Goal: Transaction & Acquisition: Book appointment/travel/reservation

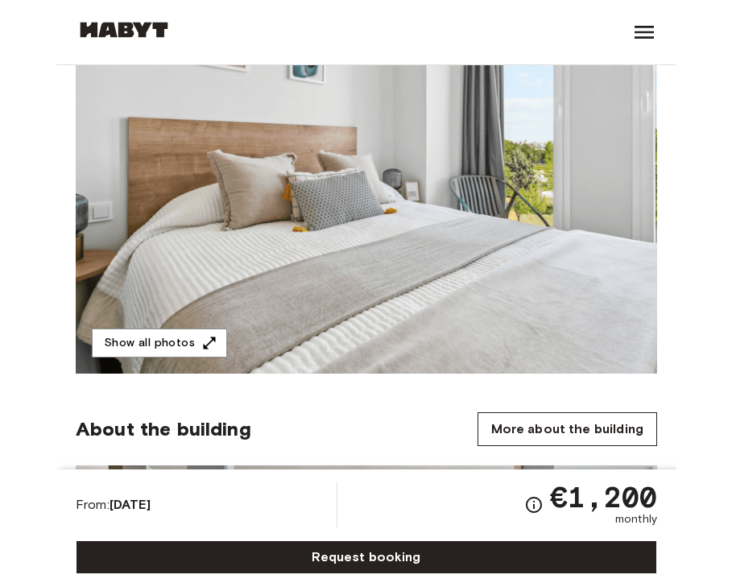
scroll to position [270, 0]
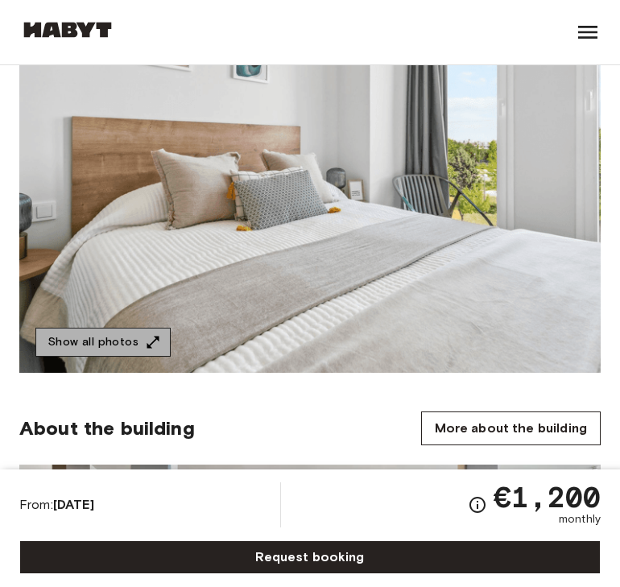
click at [117, 342] on button "Show all photos" at bounding box center [102, 343] width 135 height 30
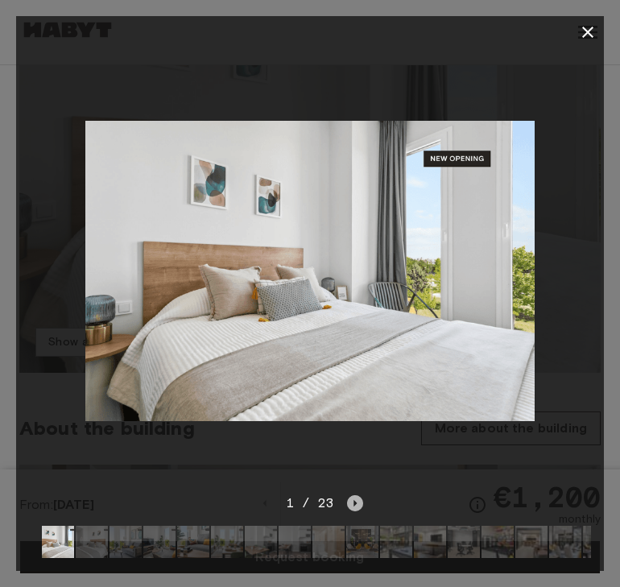
click at [357, 496] on icon "Next image" at bounding box center [355, 503] width 16 height 16
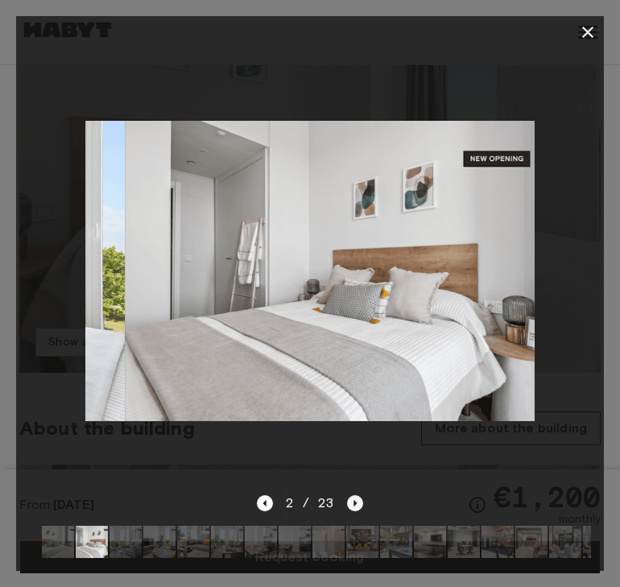
click at [357, 496] on icon "Next image" at bounding box center [355, 503] width 16 height 16
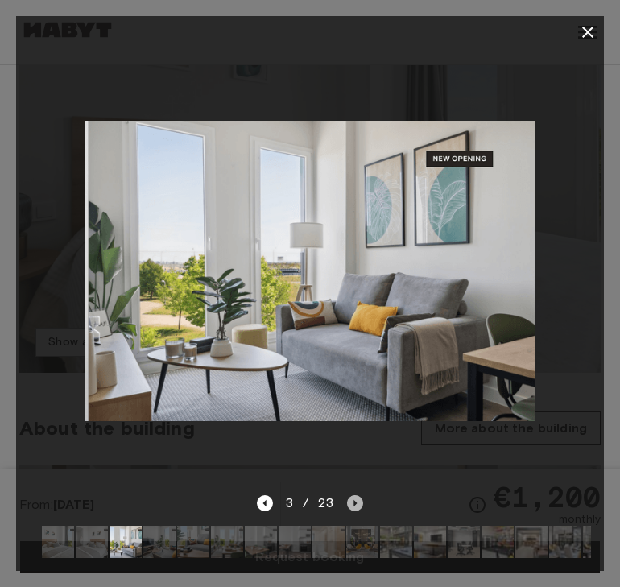
click at [357, 496] on icon "Next image" at bounding box center [355, 503] width 16 height 16
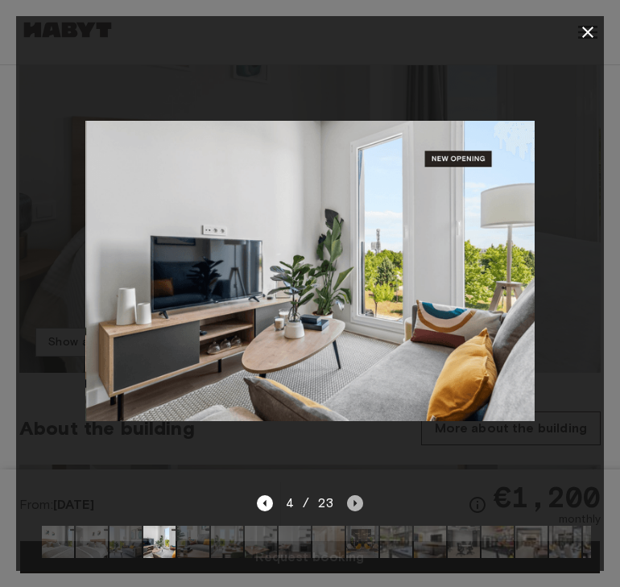
click at [357, 497] on icon "Next image" at bounding box center [355, 503] width 16 height 16
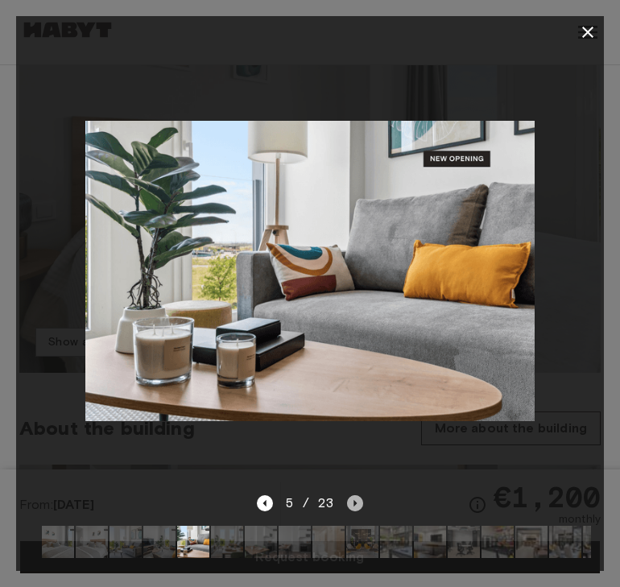
click at [357, 497] on icon "Next image" at bounding box center [355, 503] width 16 height 16
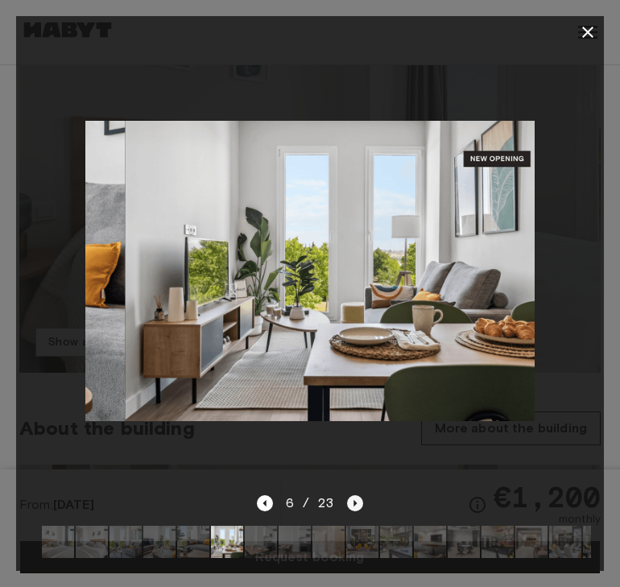
click at [357, 497] on icon "Next image" at bounding box center [355, 503] width 16 height 16
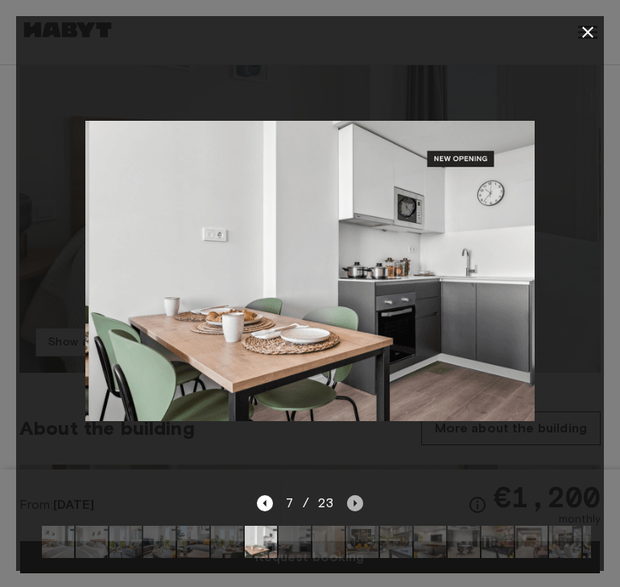
click at [357, 497] on icon "Next image" at bounding box center [355, 503] width 16 height 16
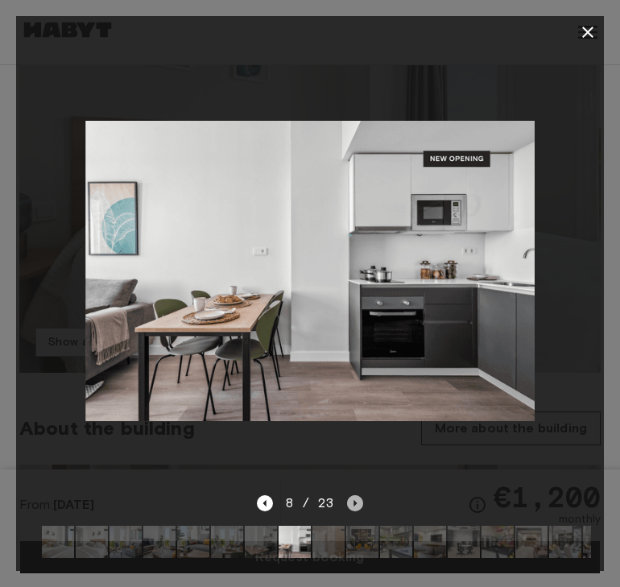
click at [358, 501] on icon "Next image" at bounding box center [355, 503] width 16 height 16
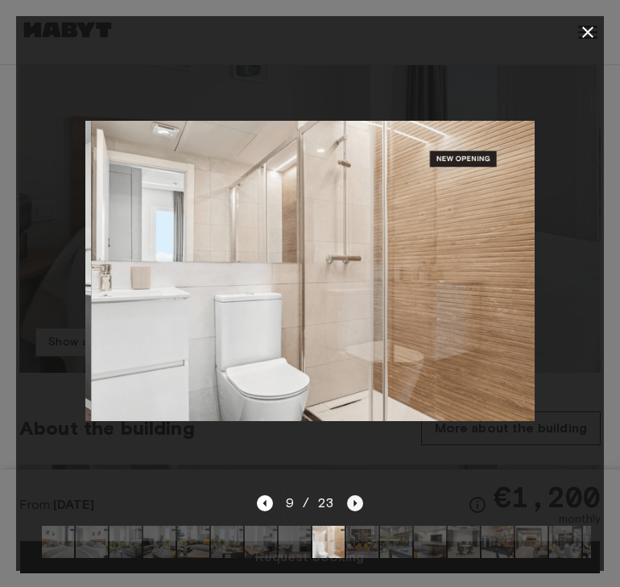
click at [359, 501] on icon "Next image" at bounding box center [355, 503] width 16 height 16
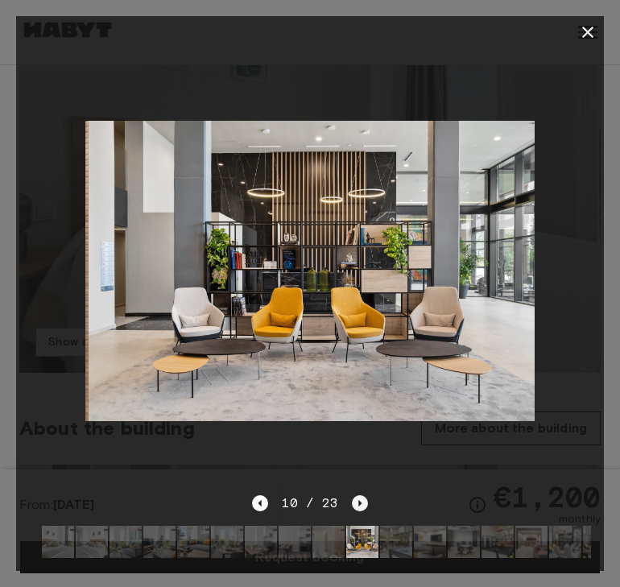
click at [359, 501] on icon "Next image" at bounding box center [360, 503] width 16 height 16
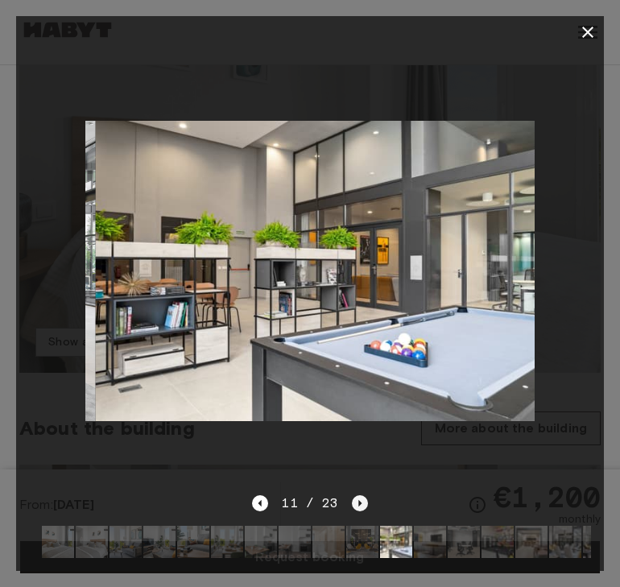
click at [359, 501] on icon "Next image" at bounding box center [360, 503] width 16 height 16
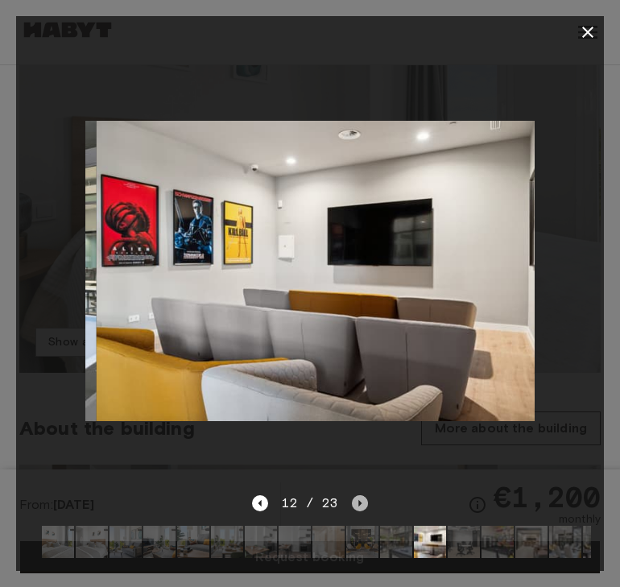
click at [359, 501] on icon "Next image" at bounding box center [360, 503] width 16 height 16
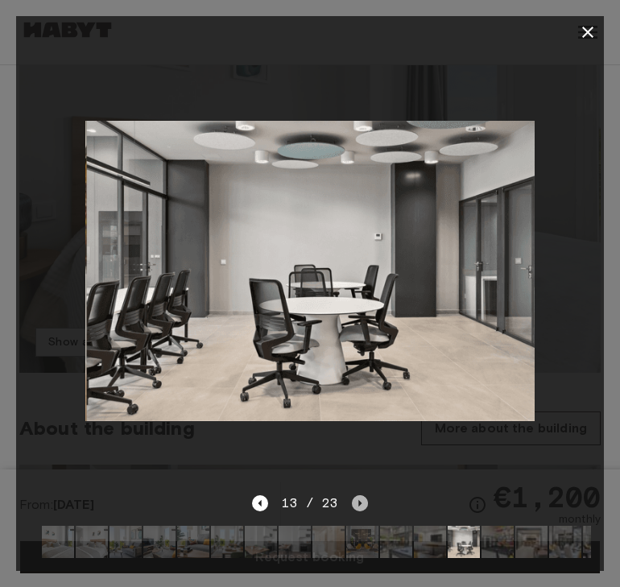
click at [359, 501] on icon "Next image" at bounding box center [360, 503] width 16 height 16
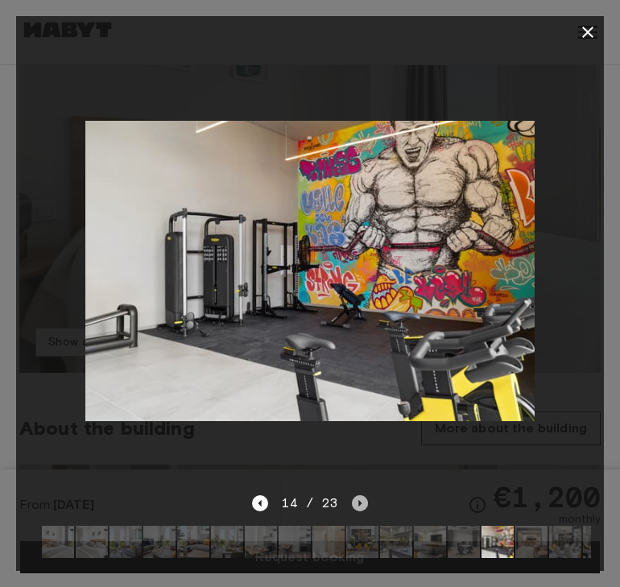
click at [359, 502] on icon "Next image" at bounding box center [360, 503] width 16 height 16
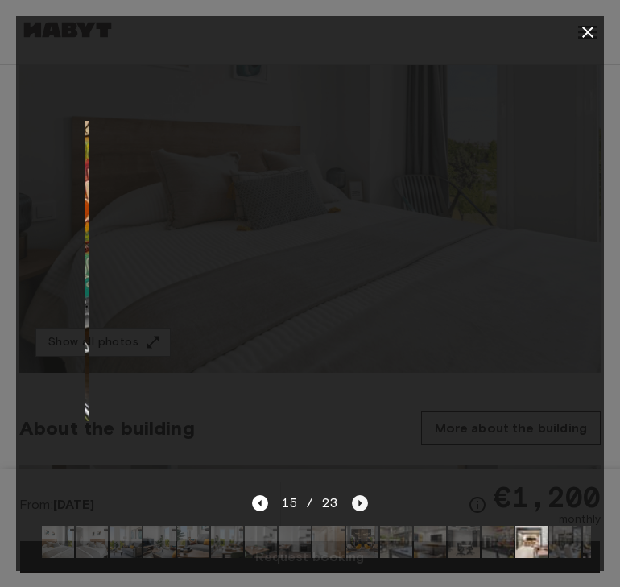
click at [359, 502] on icon "Next image" at bounding box center [359, 503] width 3 height 6
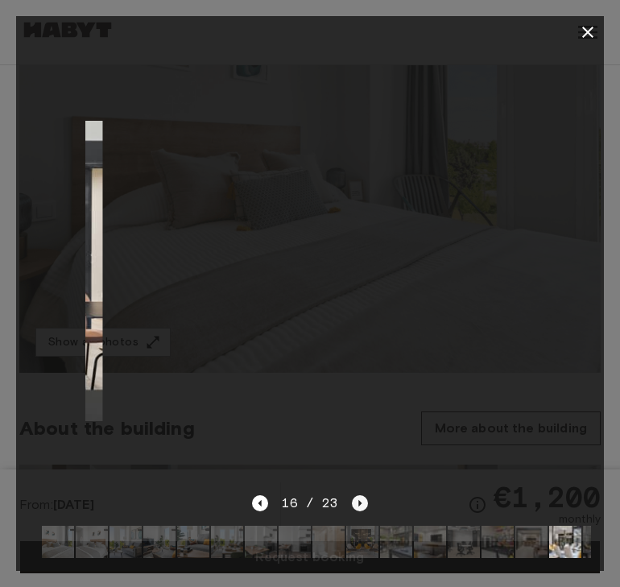
click at [359, 504] on icon "Next image" at bounding box center [360, 503] width 16 height 16
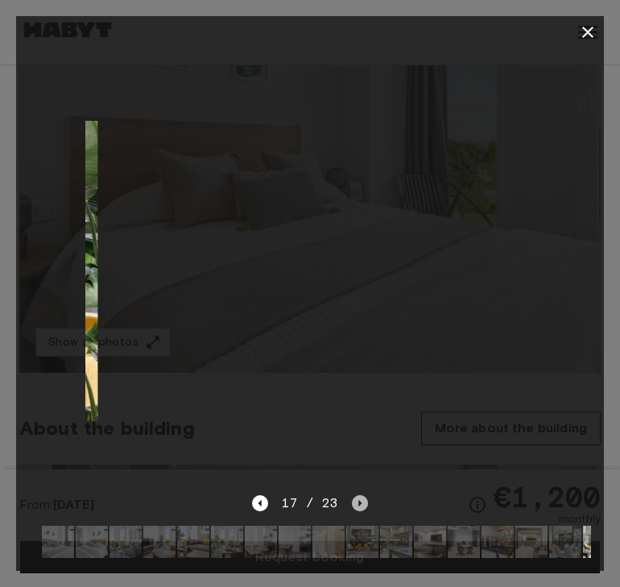
click at [359, 504] on icon "Next image" at bounding box center [360, 503] width 16 height 16
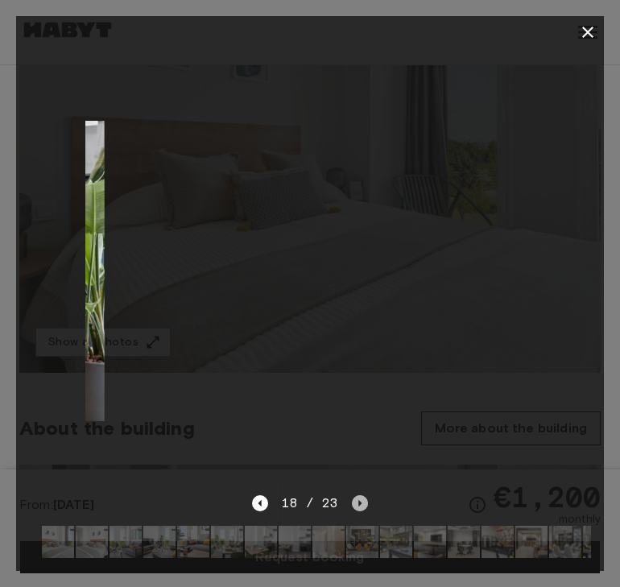
click at [359, 504] on icon "Next image" at bounding box center [360, 503] width 16 height 16
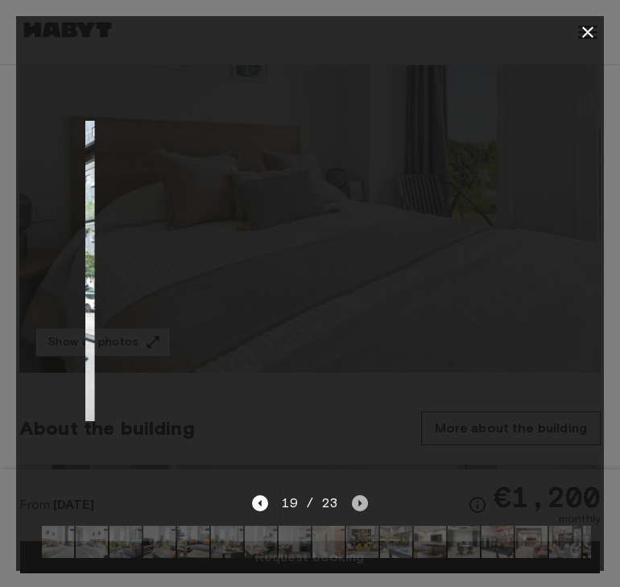
click at [359, 504] on icon "Next image" at bounding box center [360, 503] width 16 height 16
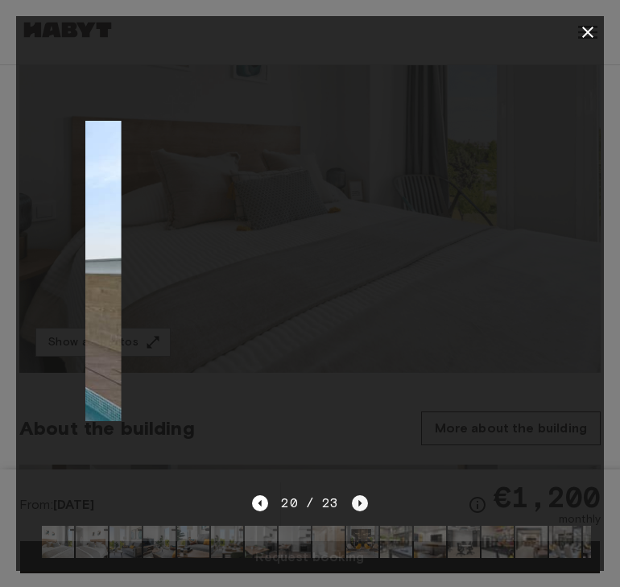
click at [359, 504] on icon "Next image" at bounding box center [360, 503] width 16 height 16
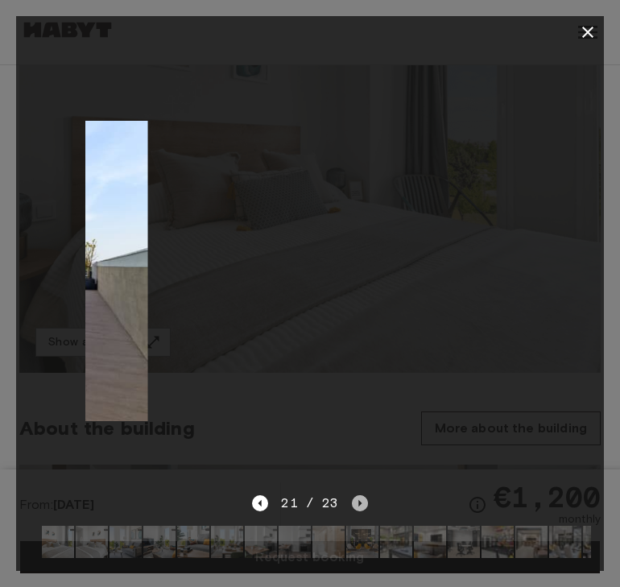
click at [359, 504] on icon "Next image" at bounding box center [360, 503] width 16 height 16
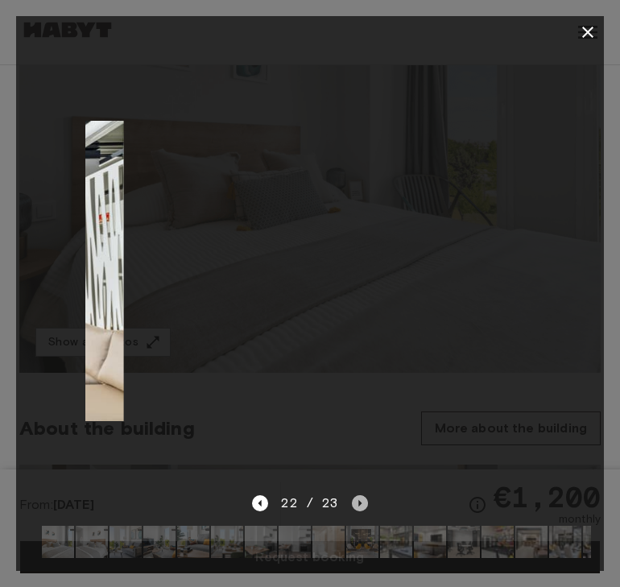
click at [359, 504] on icon "Next image" at bounding box center [360, 503] width 16 height 16
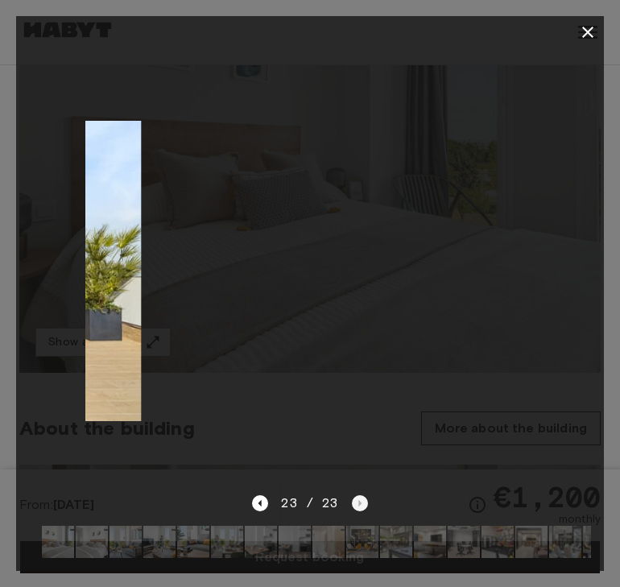
click at [359, 504] on div "23 / 23" at bounding box center [309, 502] width 115 height 19
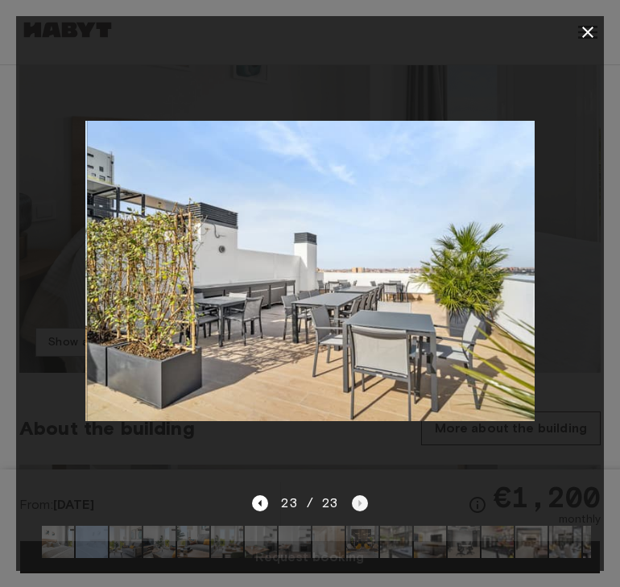
click at [359, 504] on div "23 / 23" at bounding box center [309, 502] width 115 height 19
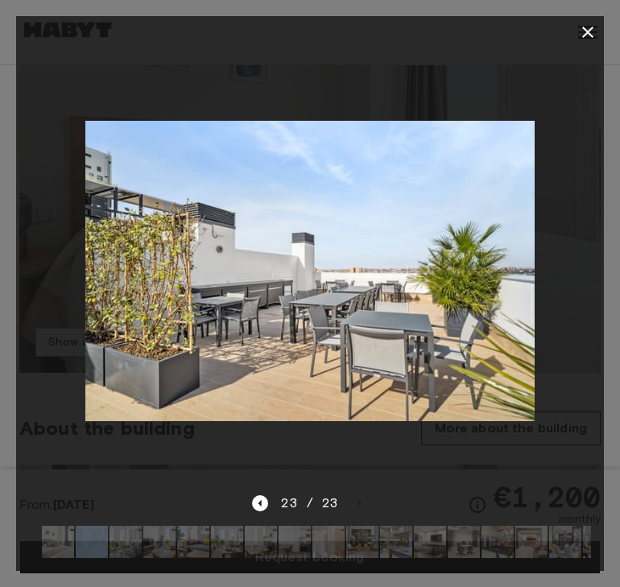
click at [583, 39] on icon "button" at bounding box center [587, 32] width 19 height 19
